Goal: Transaction & Acquisition: Purchase product/service

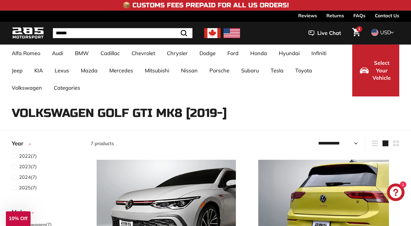
select select "**********"
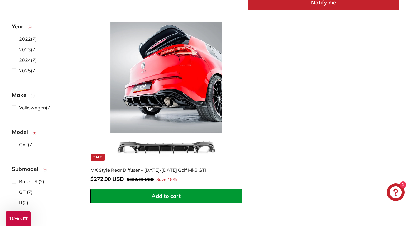
scroll to position [727, 0]
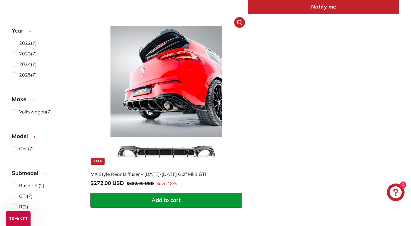
click at [163, 149] on img at bounding box center [166, 95] width 139 height 139
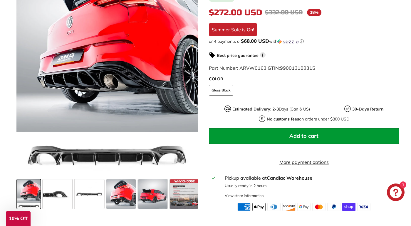
scroll to position [171, 0]
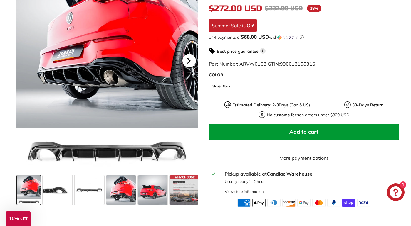
click at [188, 60] on icon at bounding box center [188, 60] width 2 height 5
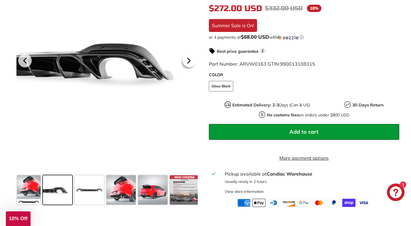
click at [188, 60] on icon at bounding box center [188, 60] width 2 height 5
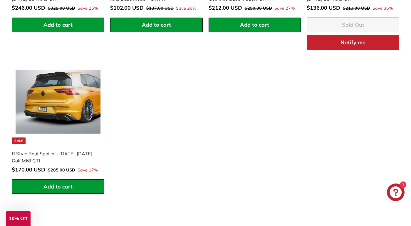
scroll to position [932, 0]
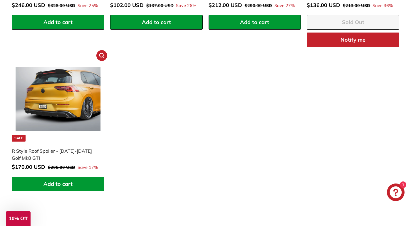
click at [86, 92] on img at bounding box center [58, 99] width 85 height 85
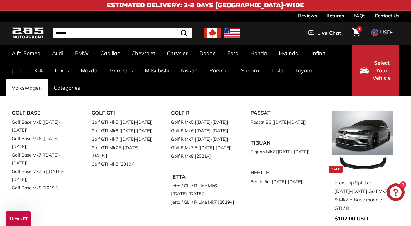
click at [124, 160] on link "Golf GTI Mk8 [2019-]" at bounding box center [122, 164] width 63 height 9
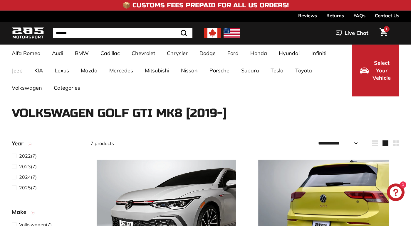
select select "**********"
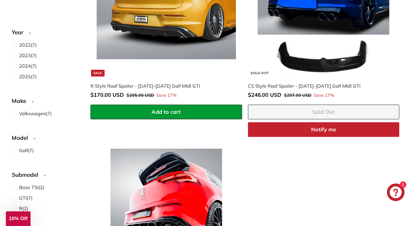
scroll to position [600, 0]
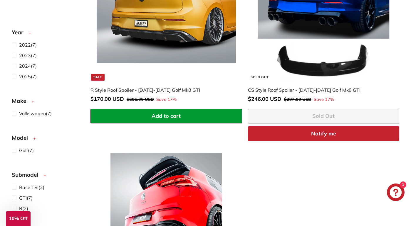
click at [28, 56] on span "2023" at bounding box center [25, 56] width 12 height 6
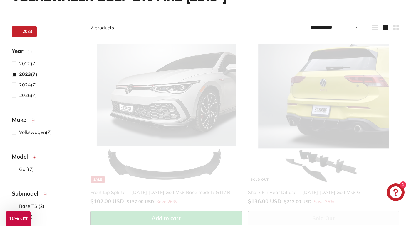
select select "**********"
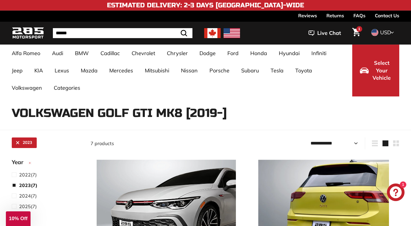
click at [355, 31] on icon "Cart" at bounding box center [356, 32] width 8 height 8
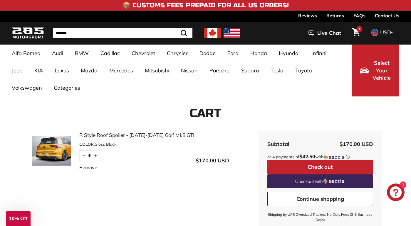
click at [319, 166] on button "Check out" at bounding box center [320, 167] width 106 height 15
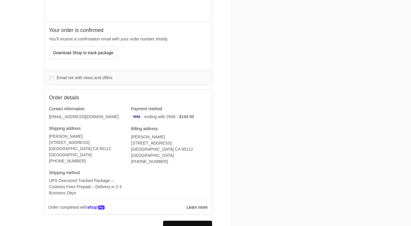
scroll to position [149, 0]
